Goal: Information Seeking & Learning: Learn about a topic

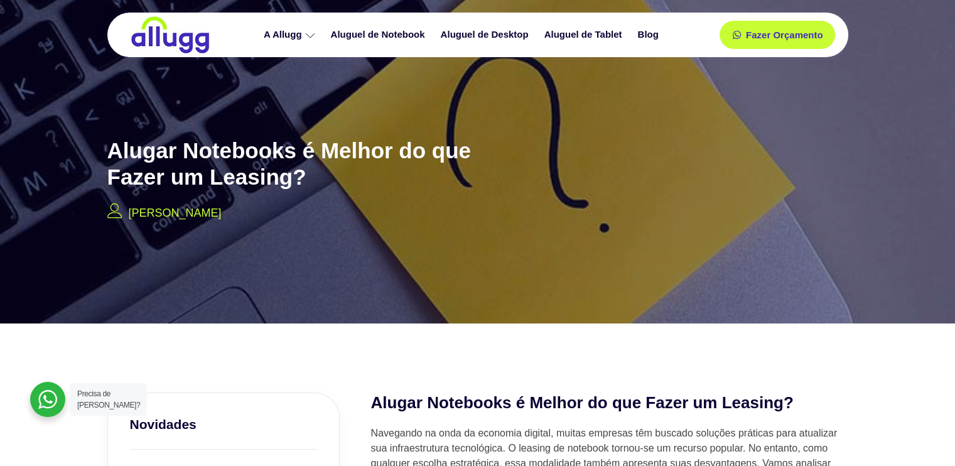
drag, startPoint x: 249, startPoint y: 378, endPoint x: 238, endPoint y: 126, distance: 253.1
click at [374, 32] on link "Aluguel de Notebook" at bounding box center [379, 35] width 110 height 22
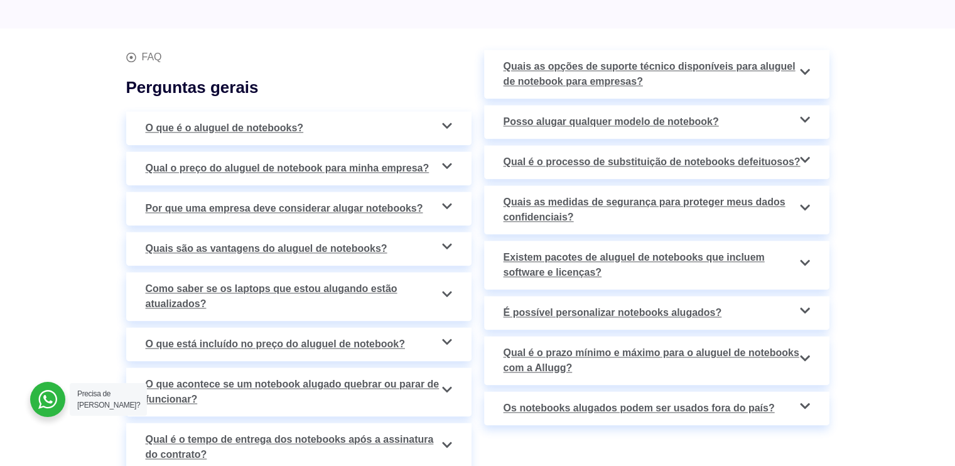
scroll to position [1883, 0]
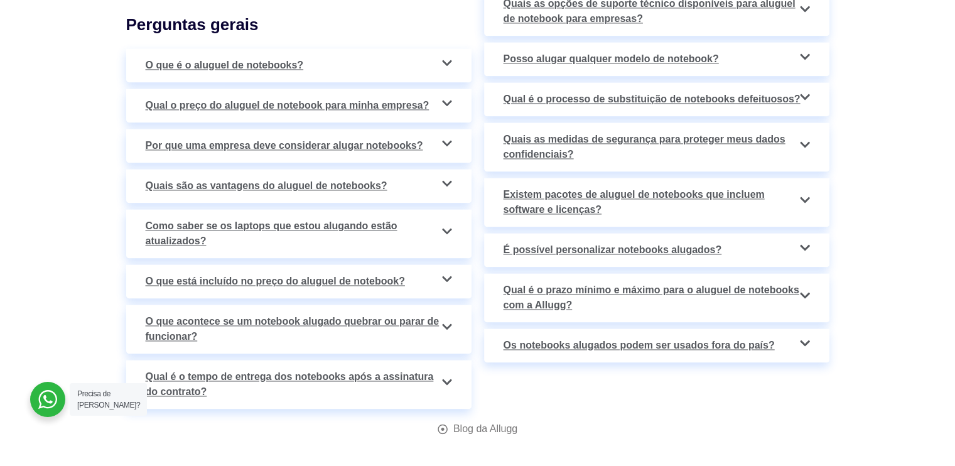
click at [333, 274] on span "O que está incluído no preço do aluguel de notebook?" at bounding box center [278, 281] width 265 height 15
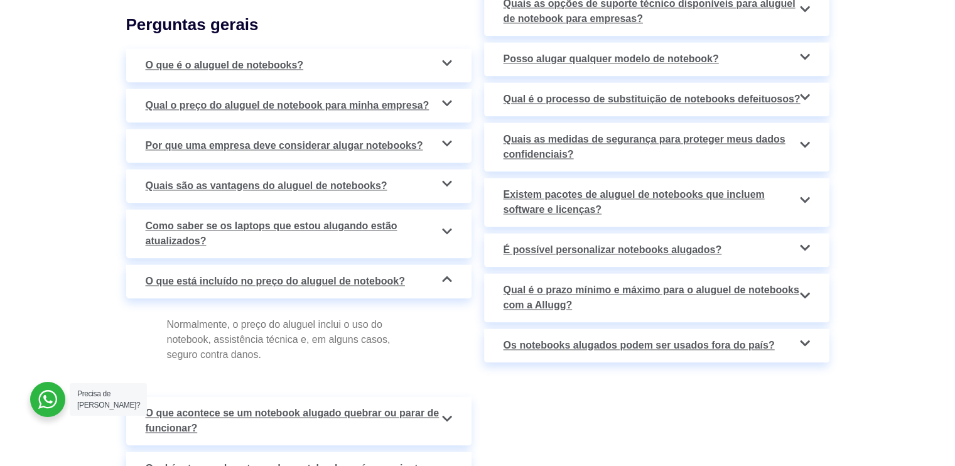
click at [333, 274] on span "O que está incluído no preço do aluguel de notebook?" at bounding box center [278, 281] width 265 height 15
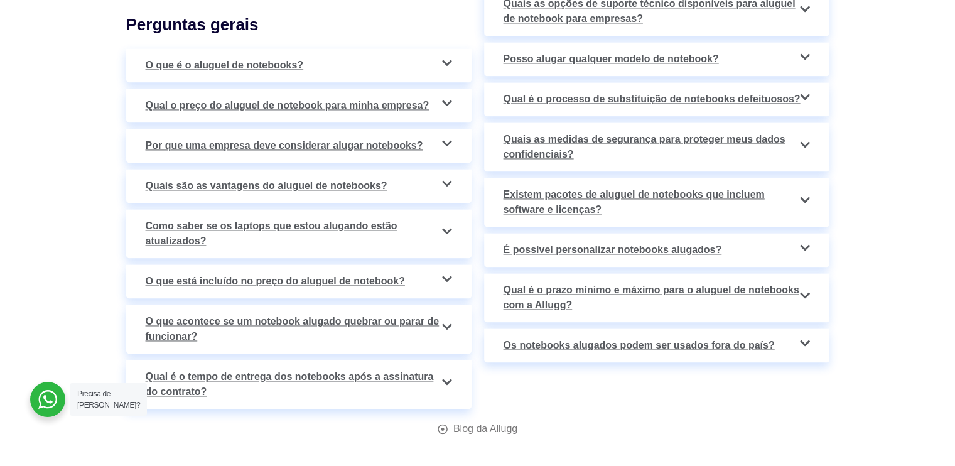
click at [355, 314] on span "O que acontece se um notebook alugado quebrar ou parar de funcionar?" at bounding box center [299, 329] width 306 height 30
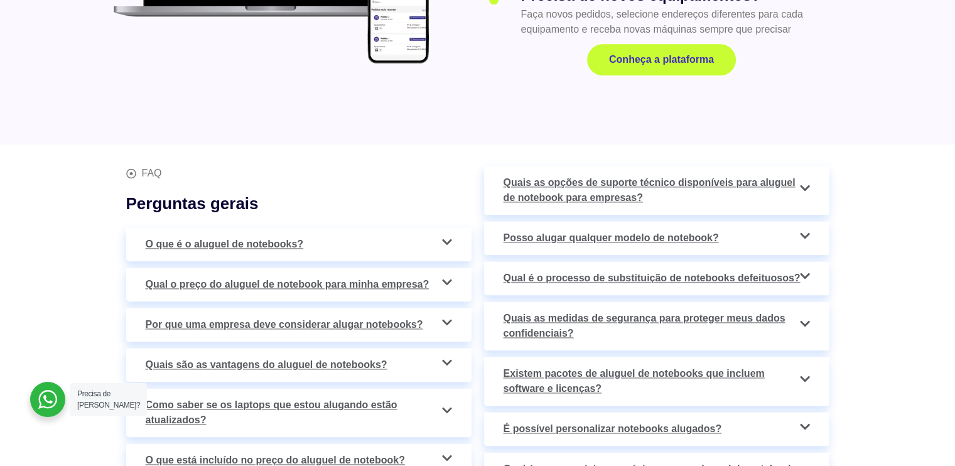
scroll to position [1695, 0]
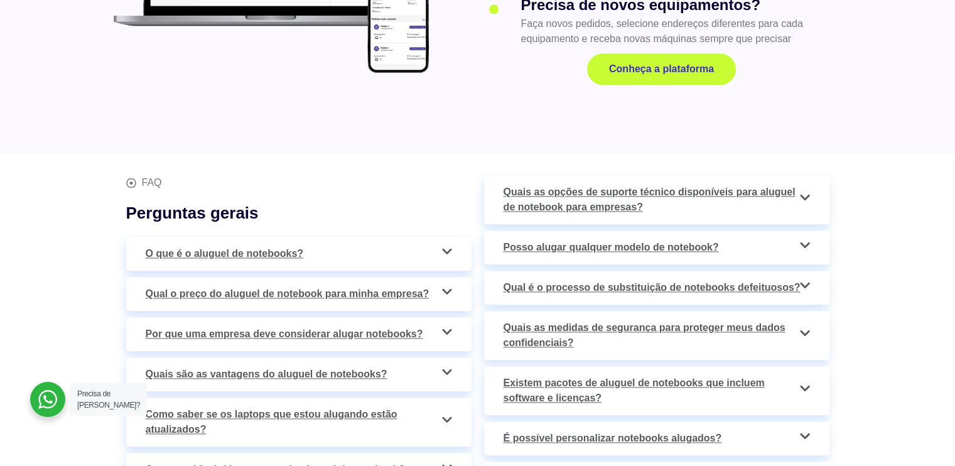
click at [297, 246] on span "O que é o aluguel de notebooks?" at bounding box center [228, 253] width 164 height 15
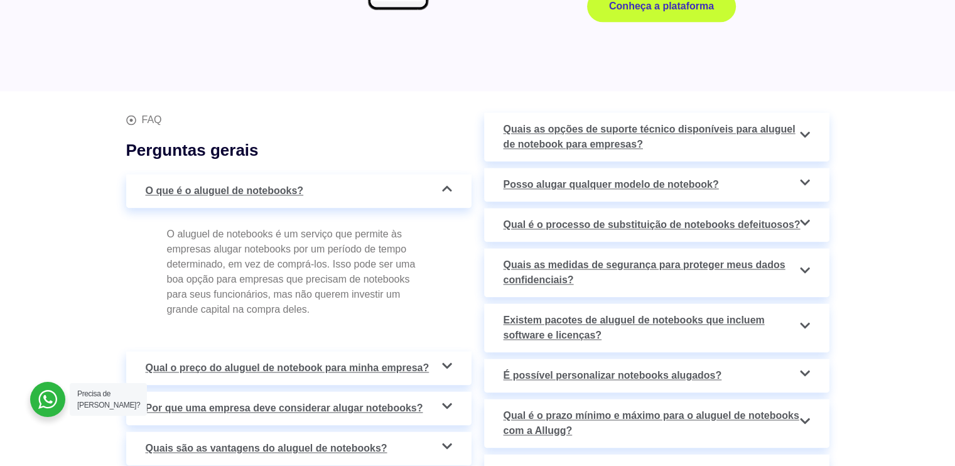
scroll to position [1820, 0]
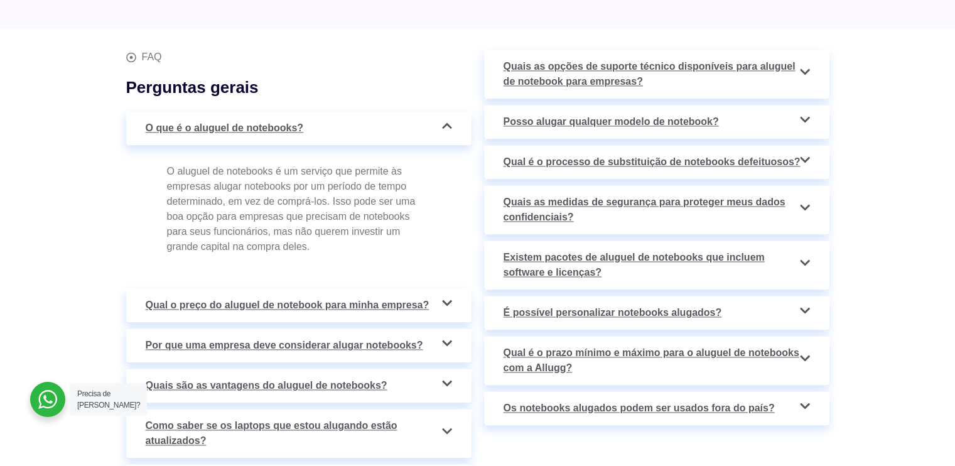
click at [673, 305] on span "É possível personalizar notebooks alugados?" at bounding box center [615, 312] width 225 height 15
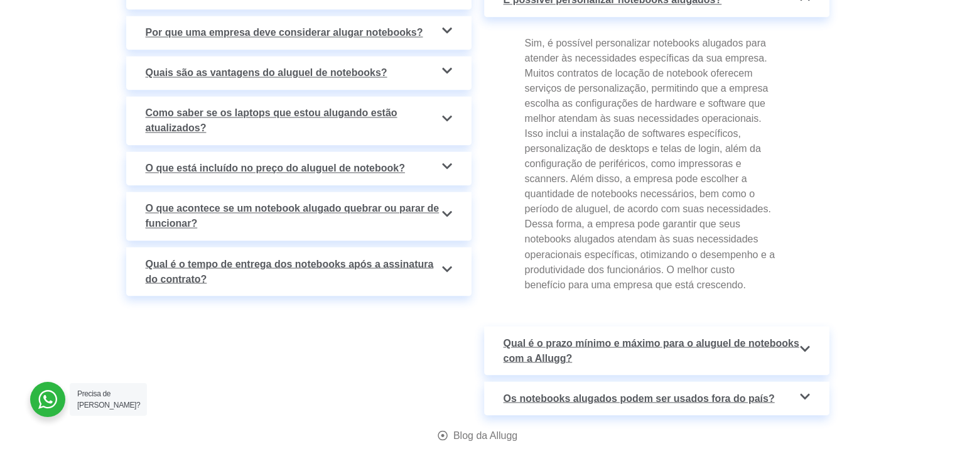
scroll to position [2134, 0]
click at [663, 334] on span "Qual é o prazo mínimo e máximo para o aluguel de notebooks com a Allugg?" at bounding box center [656, 349] width 306 height 30
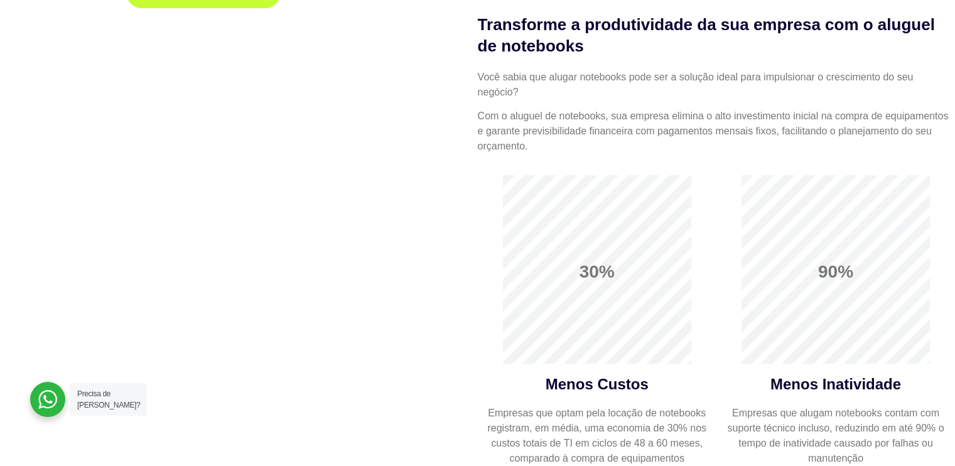
scroll to position [0, 0]
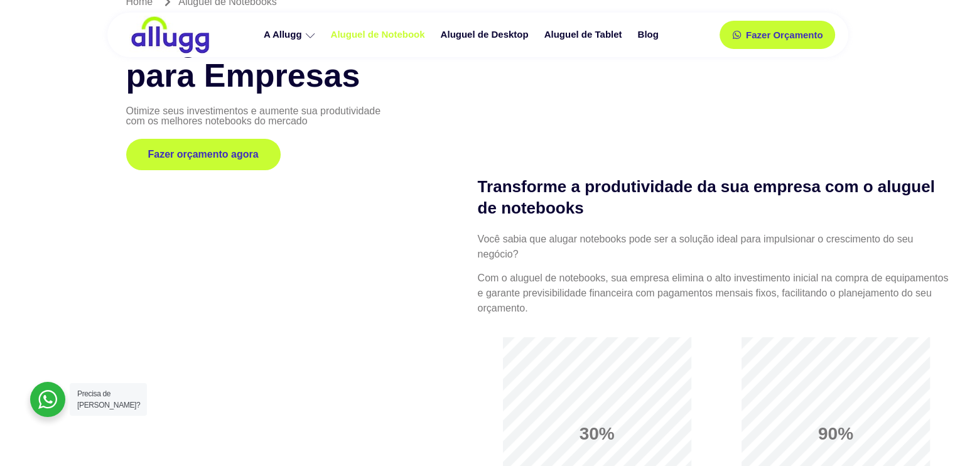
click at [45, 390] on div at bounding box center [47, 399] width 35 height 35
